Goal: Transaction & Acquisition: Obtain resource

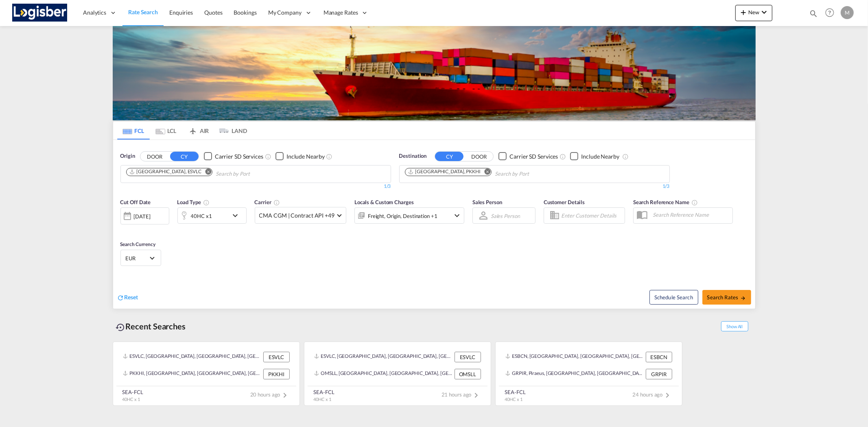
click at [484, 169] on md-icon "Remove" at bounding box center [487, 172] width 6 height 6
click at [205, 172] on md-icon "Remove" at bounding box center [208, 172] width 6 height 6
click at [63, 163] on md-content "Analytics Reports Dashboard Rate Search Enquiries Quotes Bookings" at bounding box center [434, 213] width 868 height 427
click at [141, 174] on body "Analytics Reports Dashboard Rate Search Enquiries Quotes Bookings" at bounding box center [434, 213] width 868 height 427
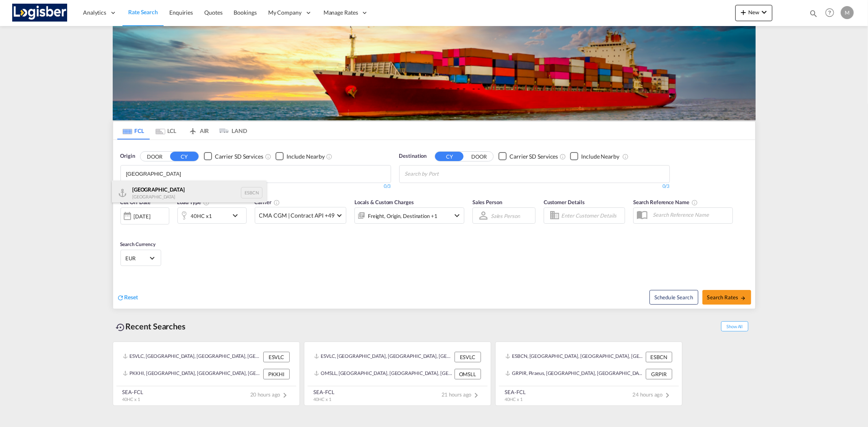
type input "[GEOGRAPHIC_DATA]"
click at [151, 186] on div "Barcelona Spain ESBCN" at bounding box center [189, 193] width 155 height 24
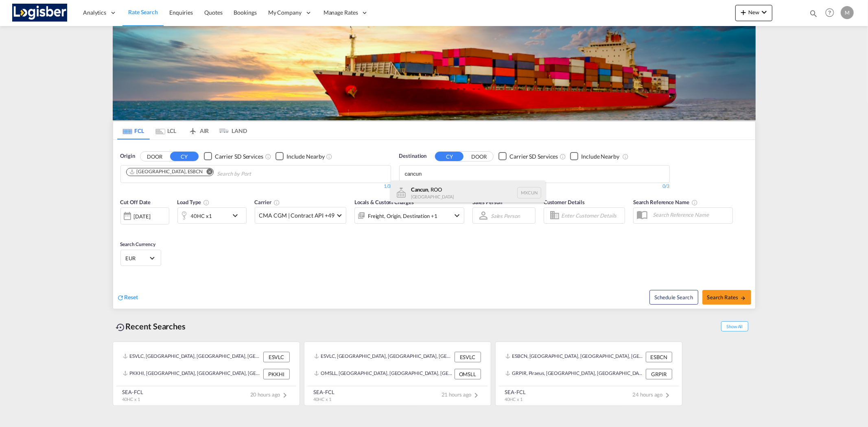
type input "cancun"
click at [454, 192] on div "Cancun , ROO [GEOGRAPHIC_DATA] MXCUN" at bounding box center [468, 193] width 155 height 24
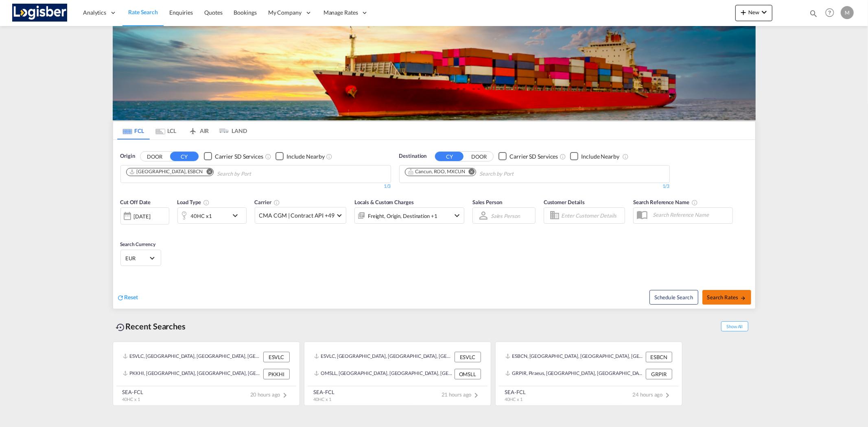
click at [721, 296] on span "Search Rates" at bounding box center [727, 297] width 39 height 7
type input "ESBCN to MXCUN / [DATE]"
